Goal: Information Seeking & Learning: Learn about a topic

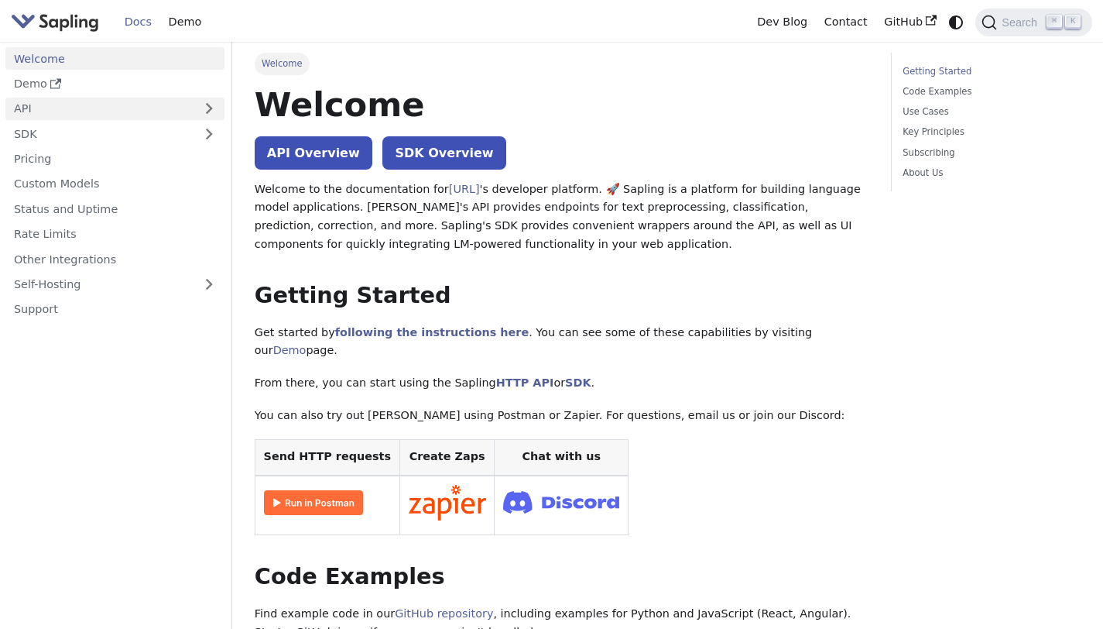
click at [92, 98] on link "API" at bounding box center [99, 109] width 188 height 22
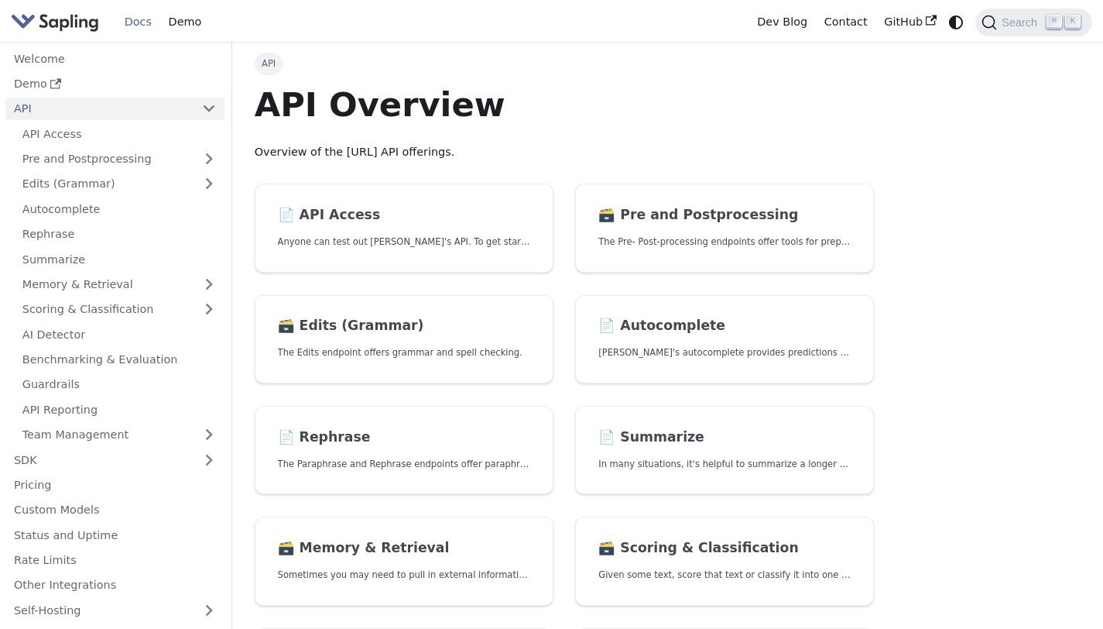
click at [114, 171] on ul "API Access Pre and Postprocessing Edits (Grammar) Autocomplete Rephrase Summari…" at bounding box center [114, 283] width 219 height 323
click at [111, 178] on link "Edits (Grammar)" at bounding box center [119, 184] width 211 height 22
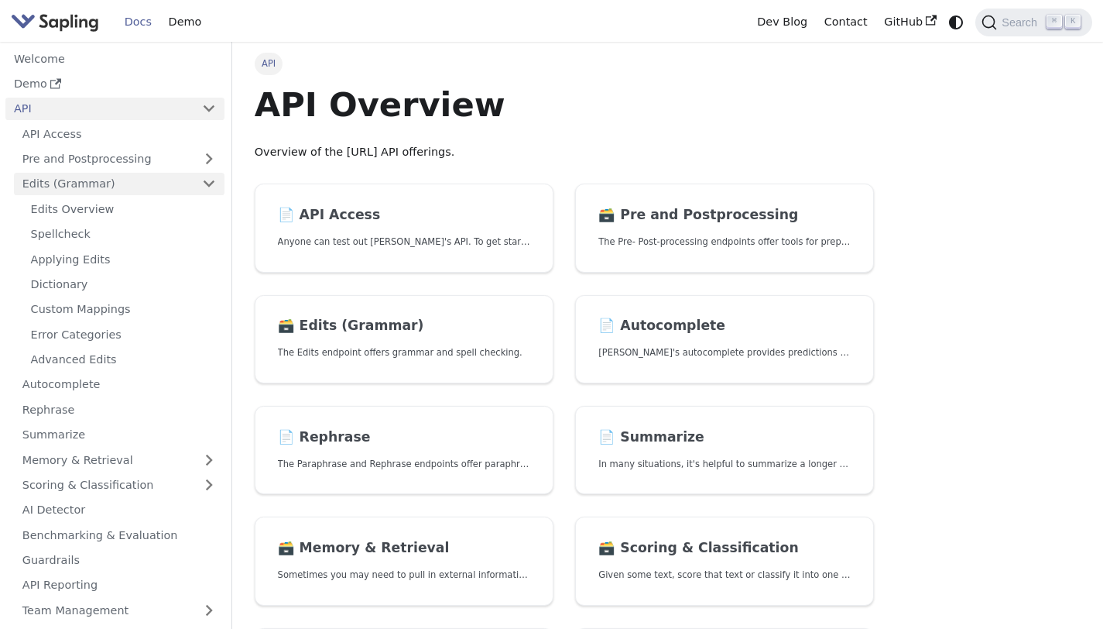
click at [111, 178] on link "Edits (Grammar)" at bounding box center [119, 184] width 211 height 22
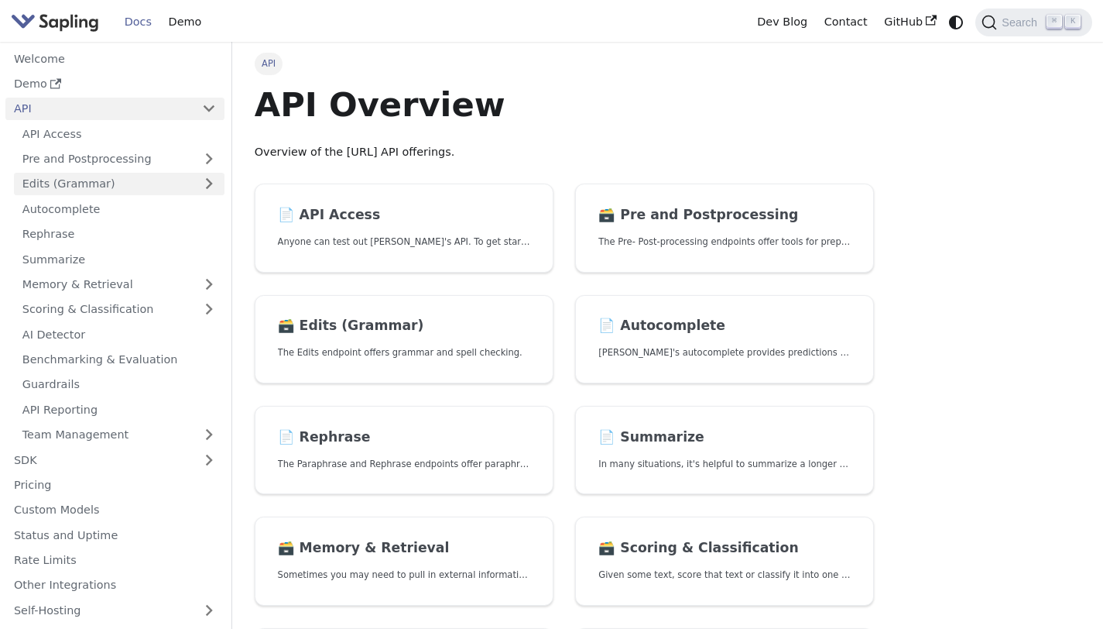
click at [77, 183] on link "Edits (Grammar)" at bounding box center [119, 184] width 211 height 22
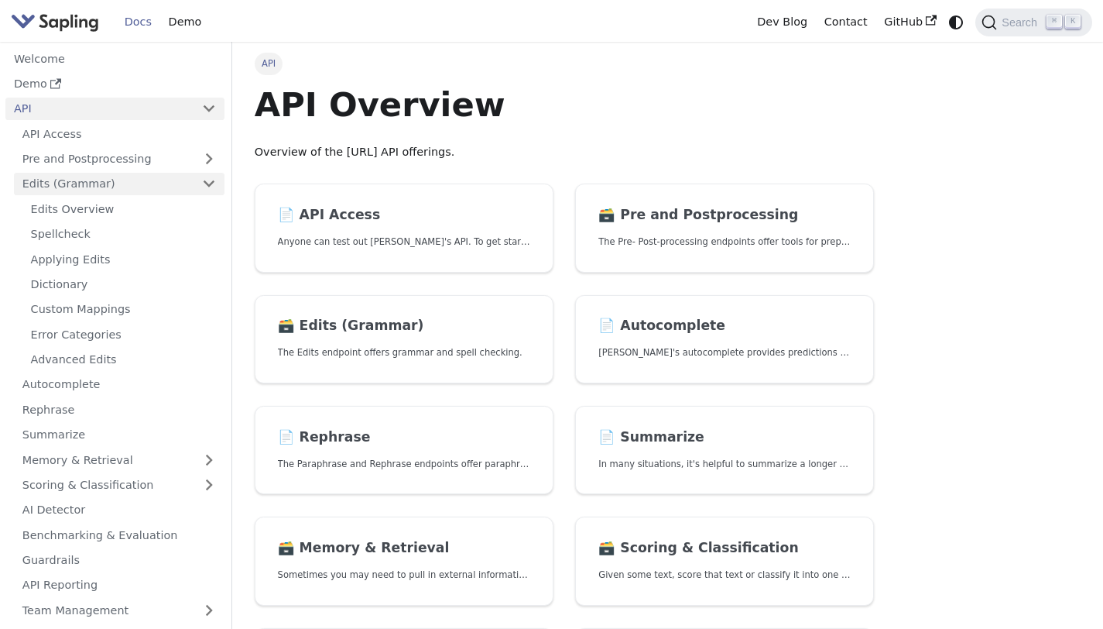
click at [142, 175] on link "Edits (Grammar)" at bounding box center [119, 184] width 211 height 22
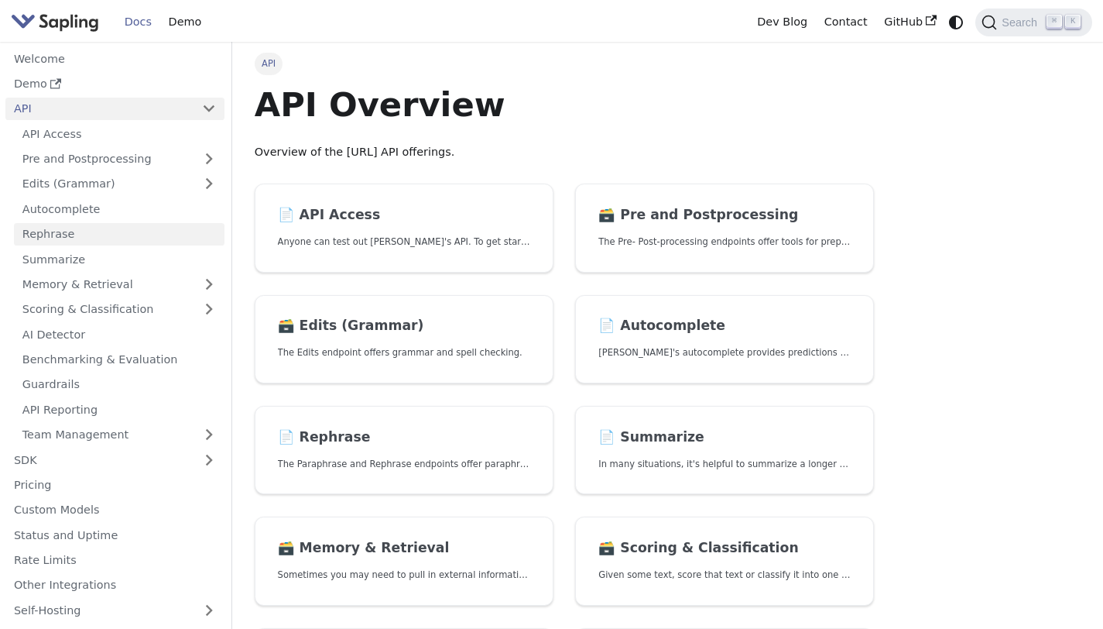
click at [128, 232] on link "Rephrase" at bounding box center [119, 234] width 211 height 22
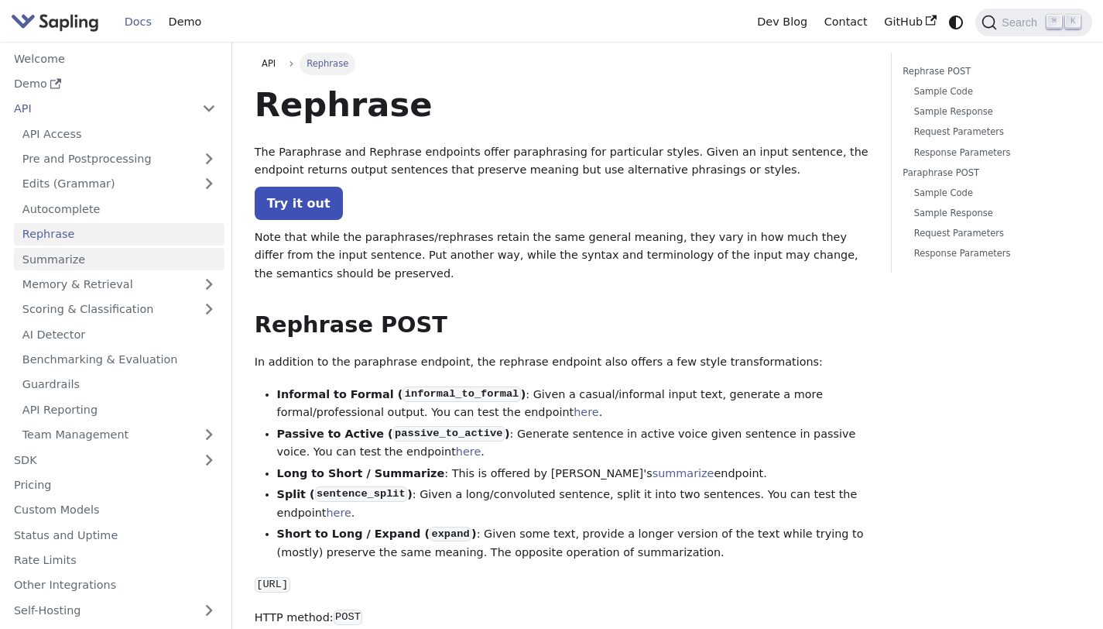
click at [161, 255] on link "Summarize" at bounding box center [119, 259] width 211 height 22
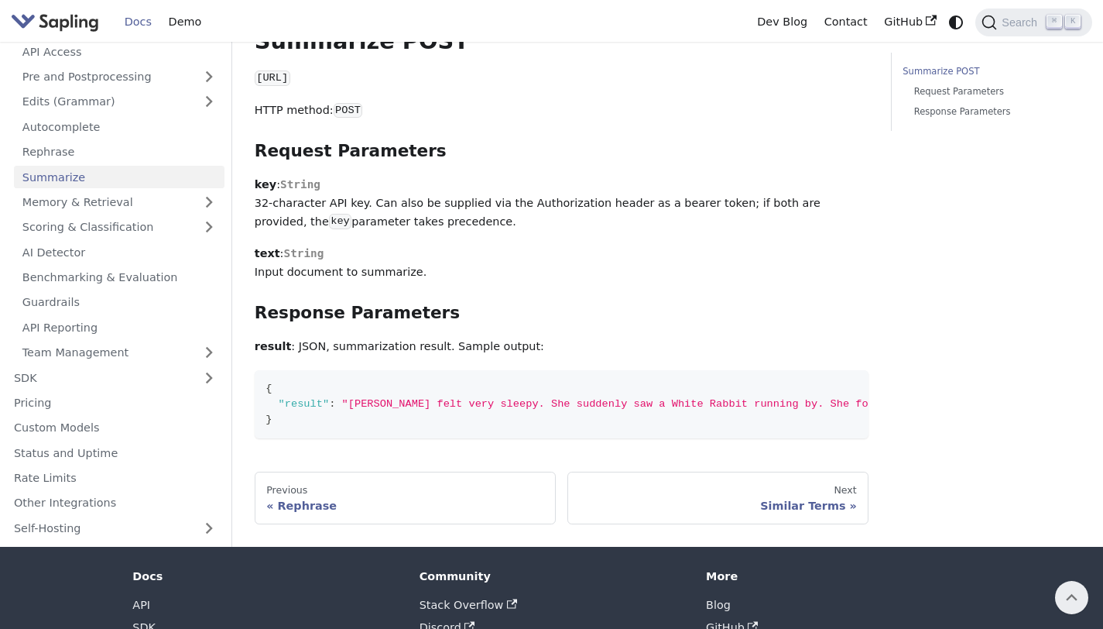
scroll to position [529, 0]
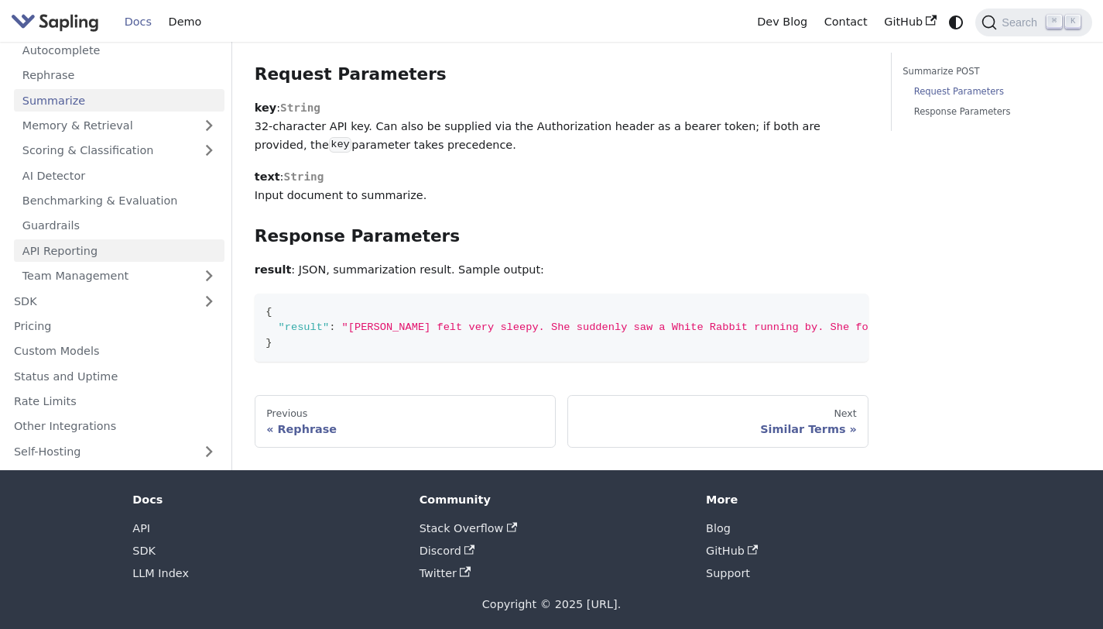
click at [92, 248] on link "API Reporting" at bounding box center [119, 250] width 211 height 22
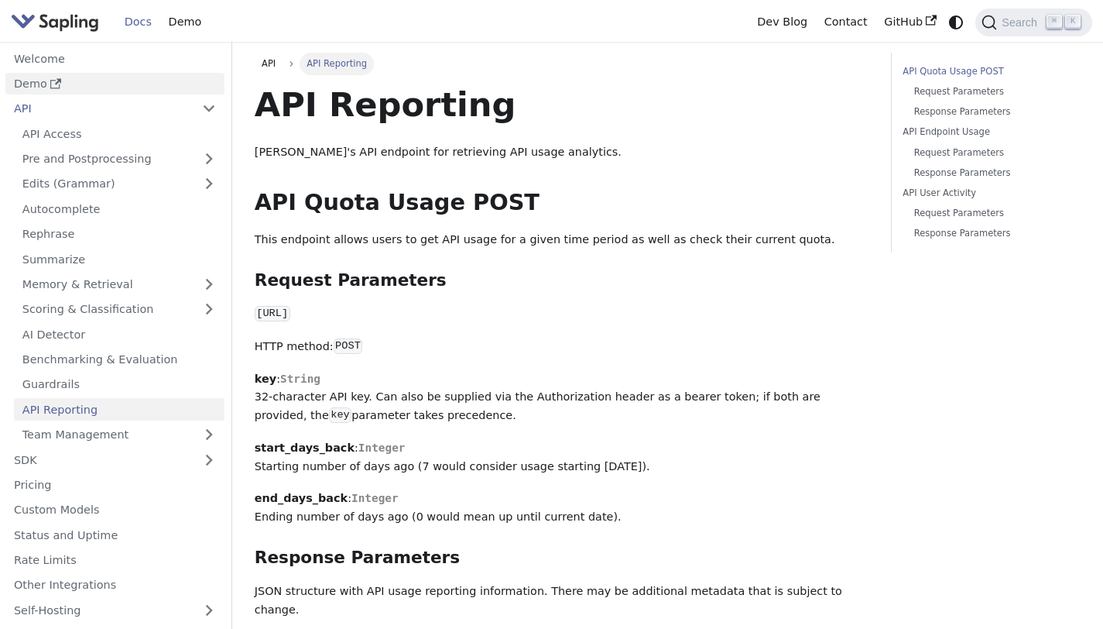
click at [50, 85] on icon "Docs sidebar" at bounding box center [55, 83] width 11 height 11
click at [106, 262] on link "Summarize" at bounding box center [119, 259] width 211 height 22
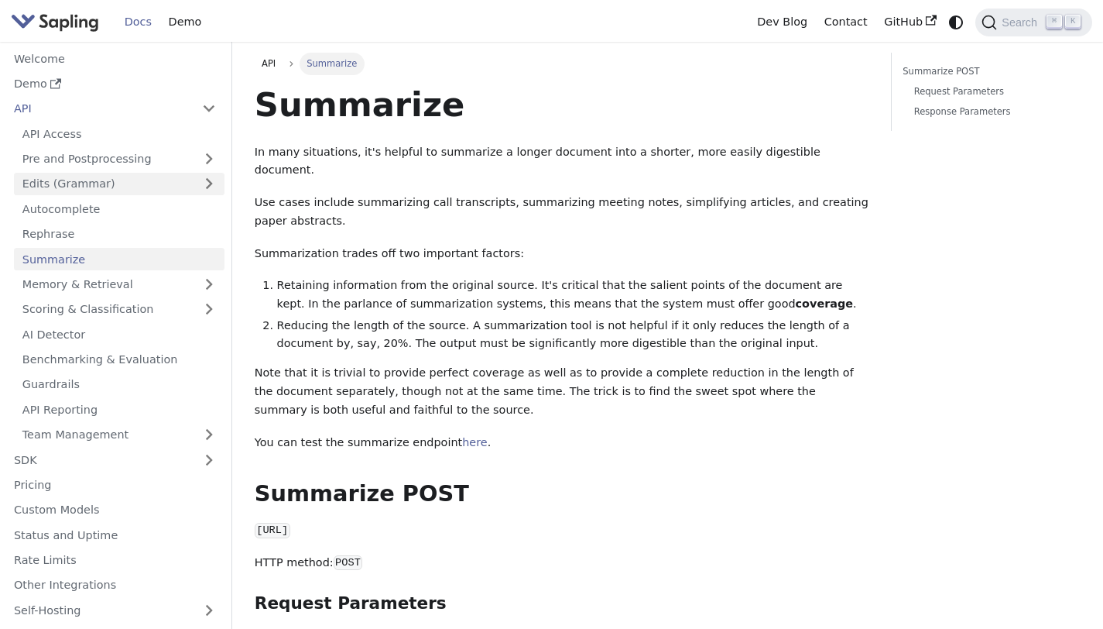
click at [113, 186] on link "Edits (Grammar)" at bounding box center [119, 184] width 211 height 22
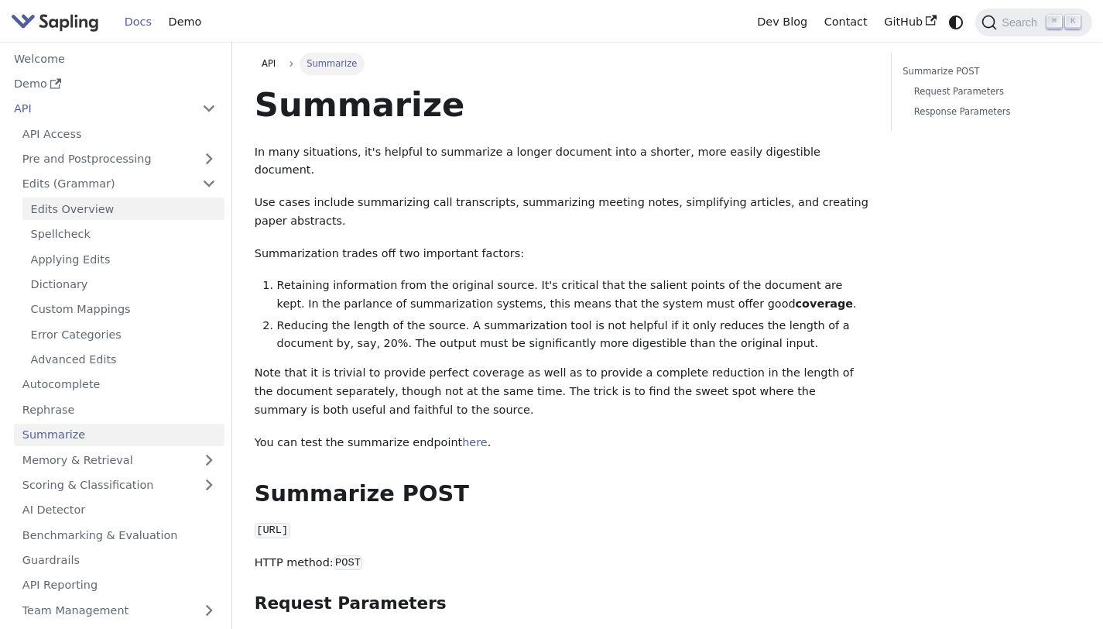
click at [114, 211] on link "Edits Overview" at bounding box center [123, 208] width 202 height 22
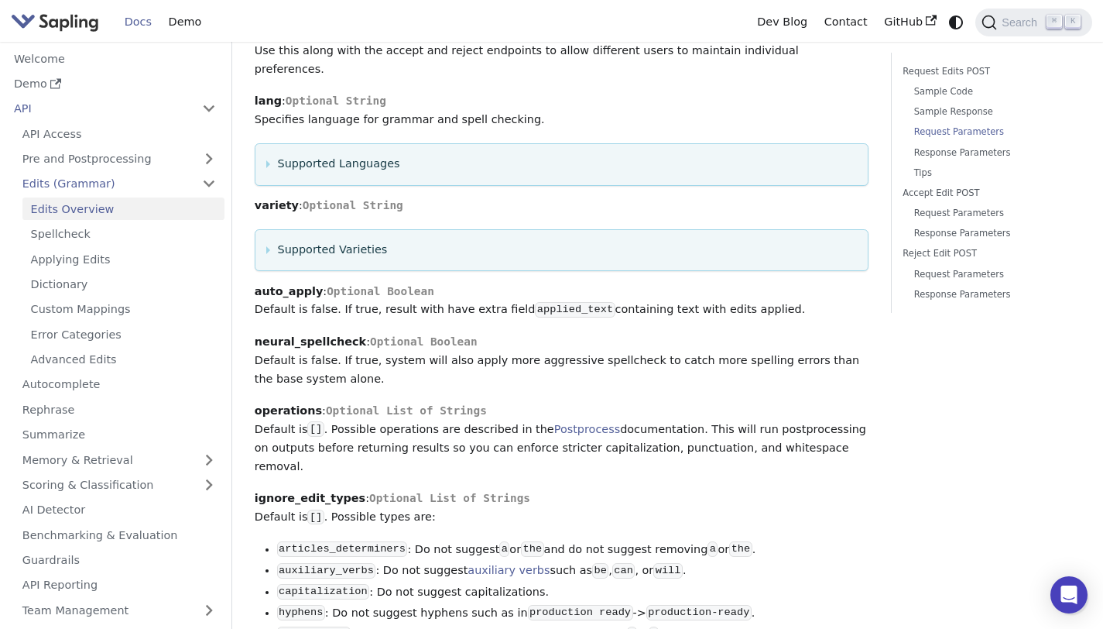
scroll to position [1697, 0]
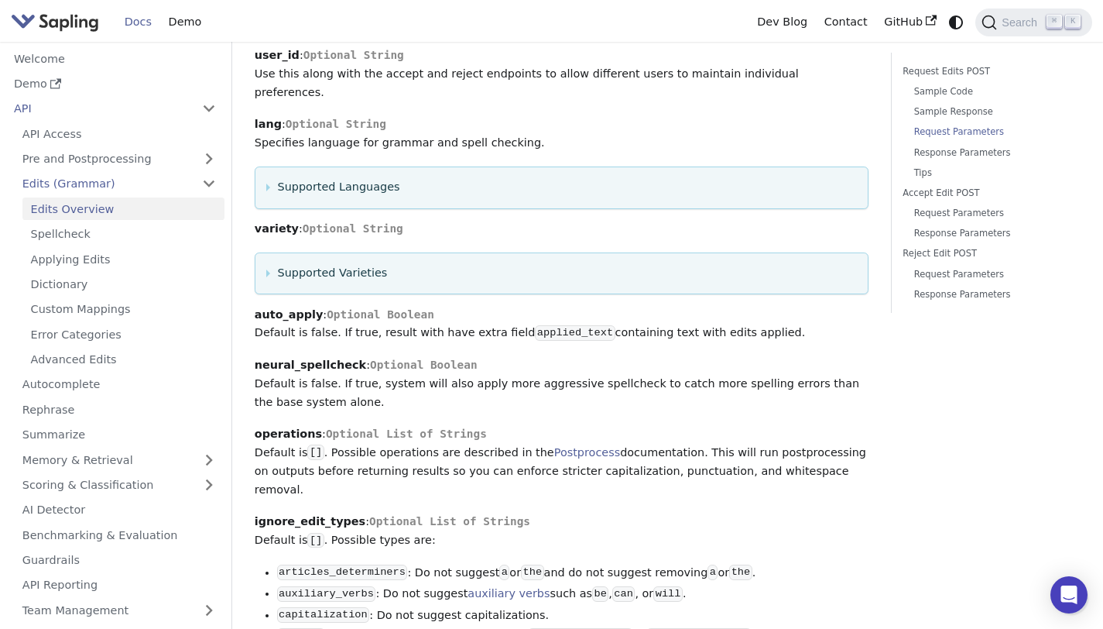
click at [329, 178] on summary "Supported Languages" at bounding box center [561, 187] width 591 height 19
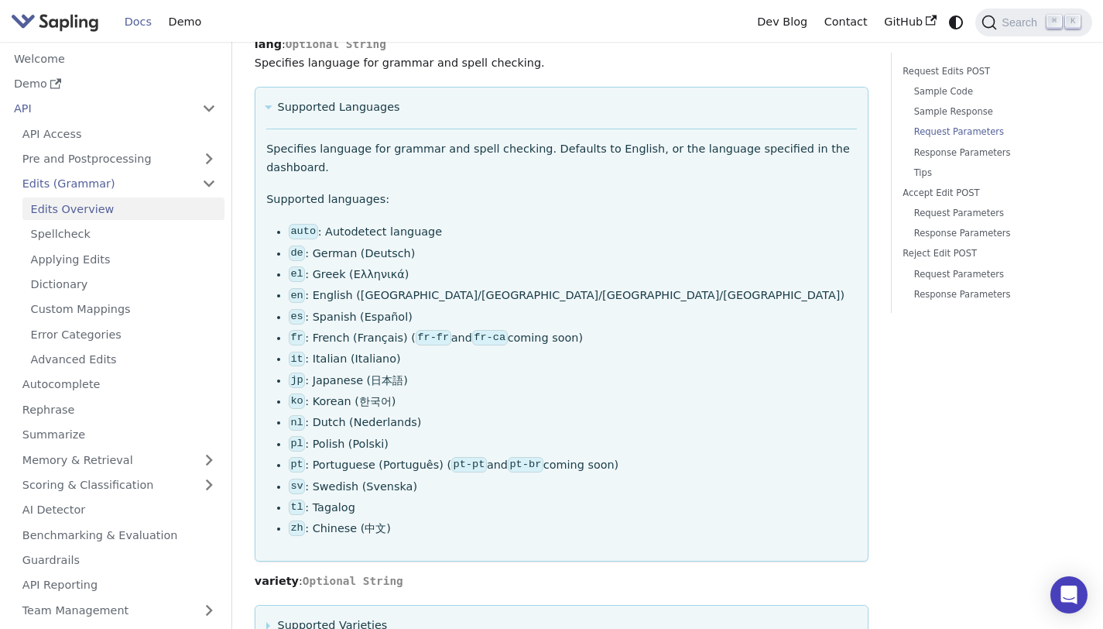
scroll to position [1778, 0]
